Goal: Information Seeking & Learning: Learn about a topic

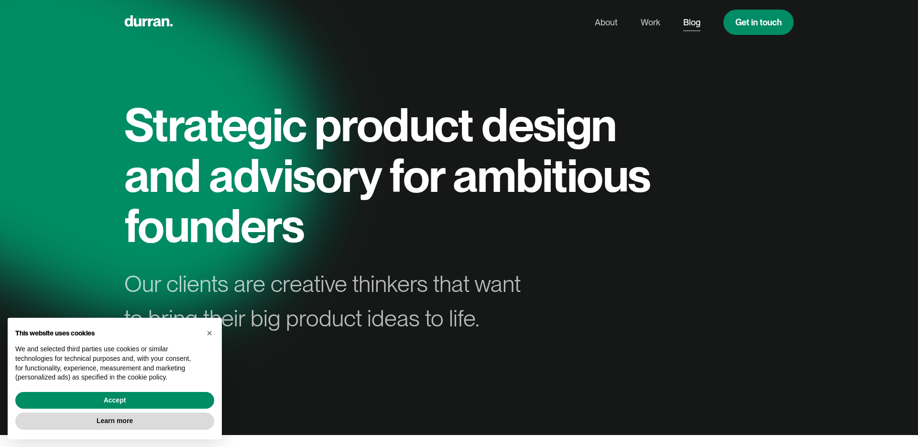
click at [683, 26] on link "Blog" at bounding box center [691, 22] width 17 height 18
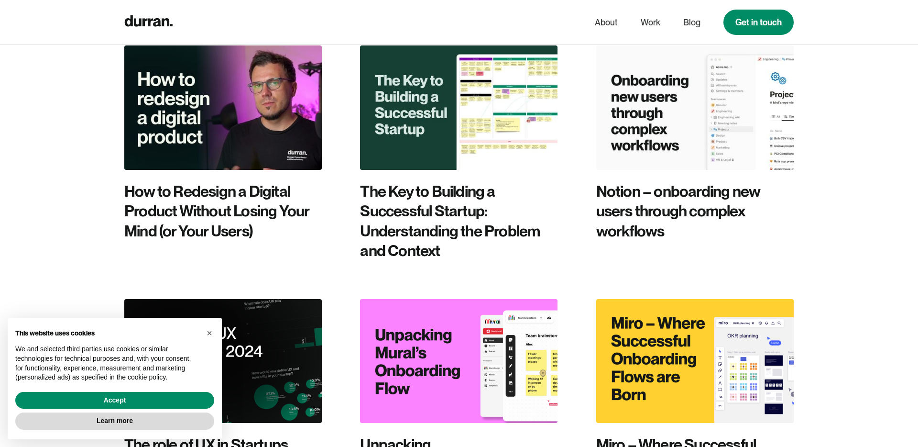
scroll to position [1351, 0]
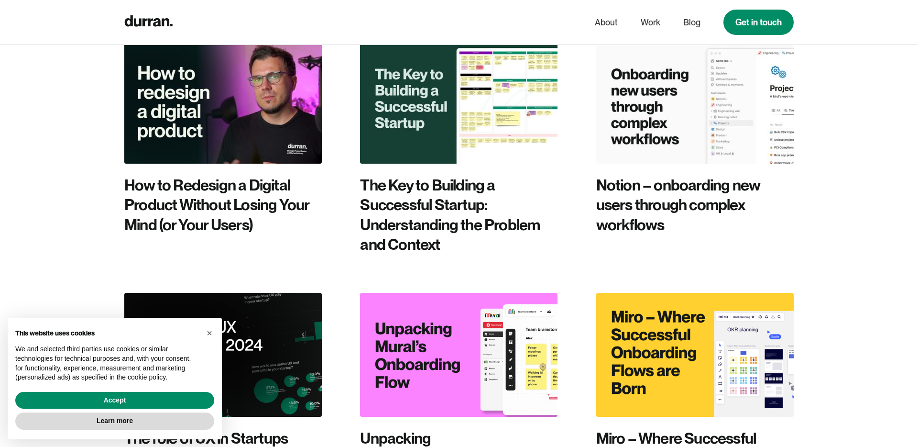
click at [190, 209] on div "UX Insider: Product [PERSON_NAME] Roundup - E. 11 UX Insider: Product [PERSON_N…" at bounding box center [459, 293] width 670 height 2375
click at [193, 293] on img at bounding box center [223, 355] width 198 height 124
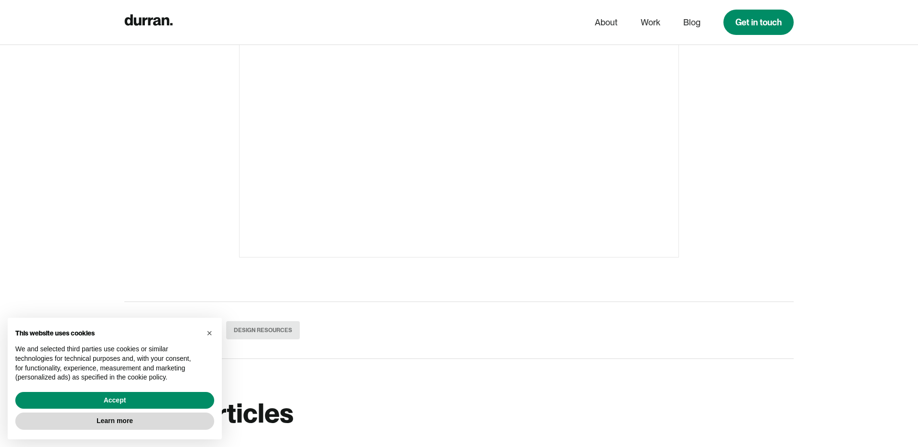
scroll to position [4530, 0]
